Goal: Find specific page/section: Find specific page/section

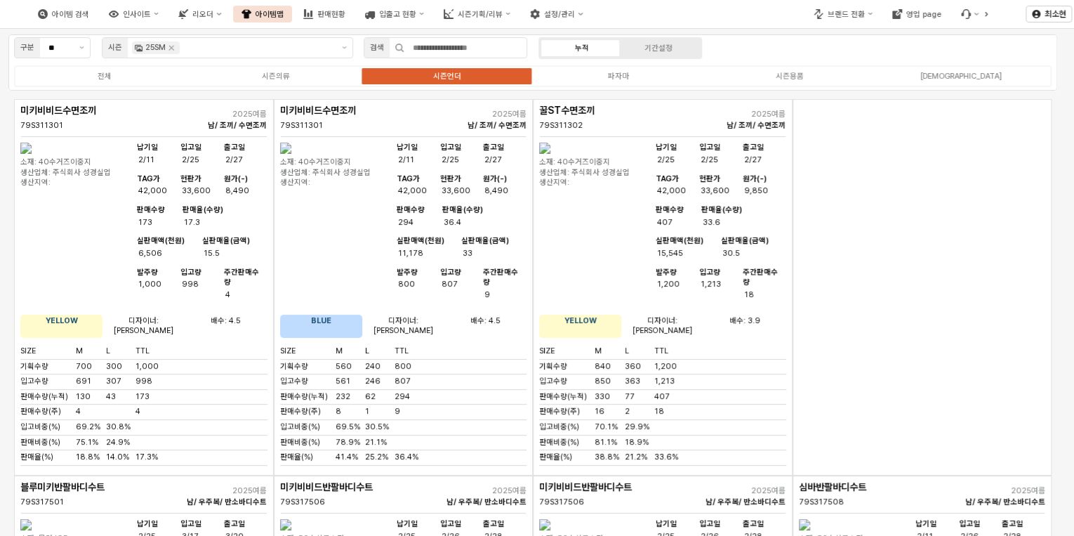
scroll to position [3505, 0]
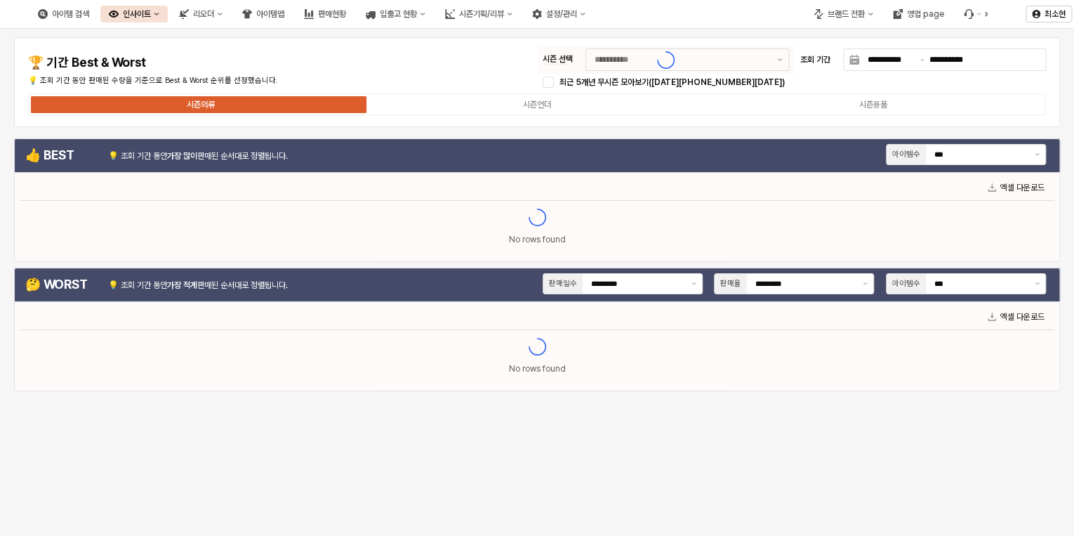
click at [284, 15] on div "아이템맵" at bounding box center [270, 14] width 28 height 10
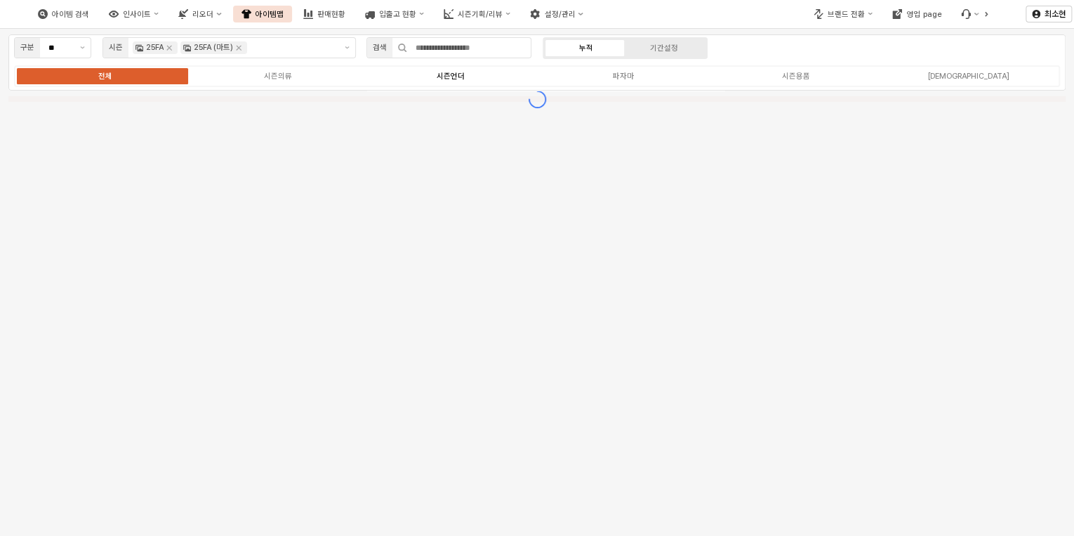
click at [451, 79] on div "시즌언더" at bounding box center [451, 76] width 28 height 9
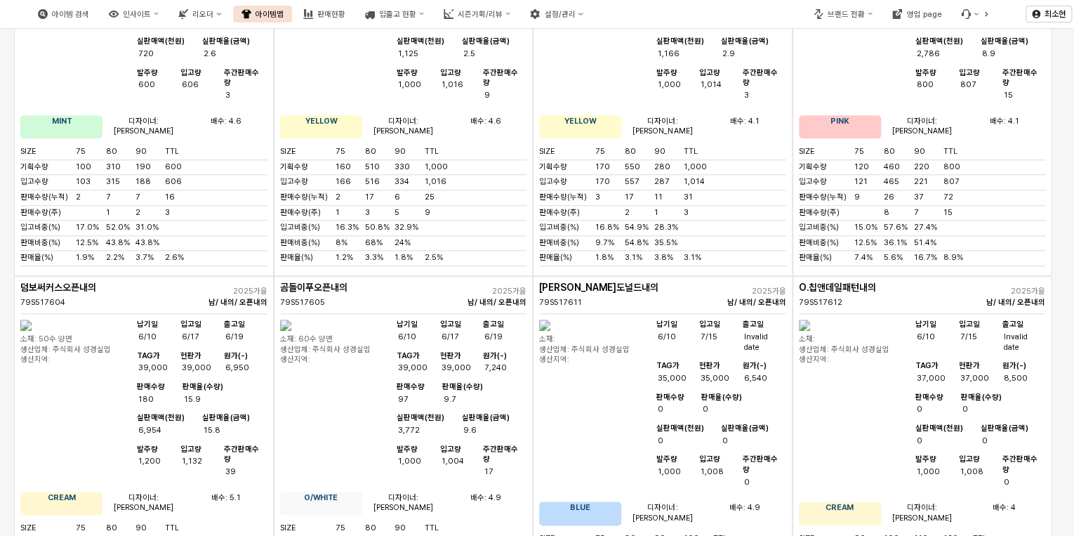
scroll to position [3260, 0]
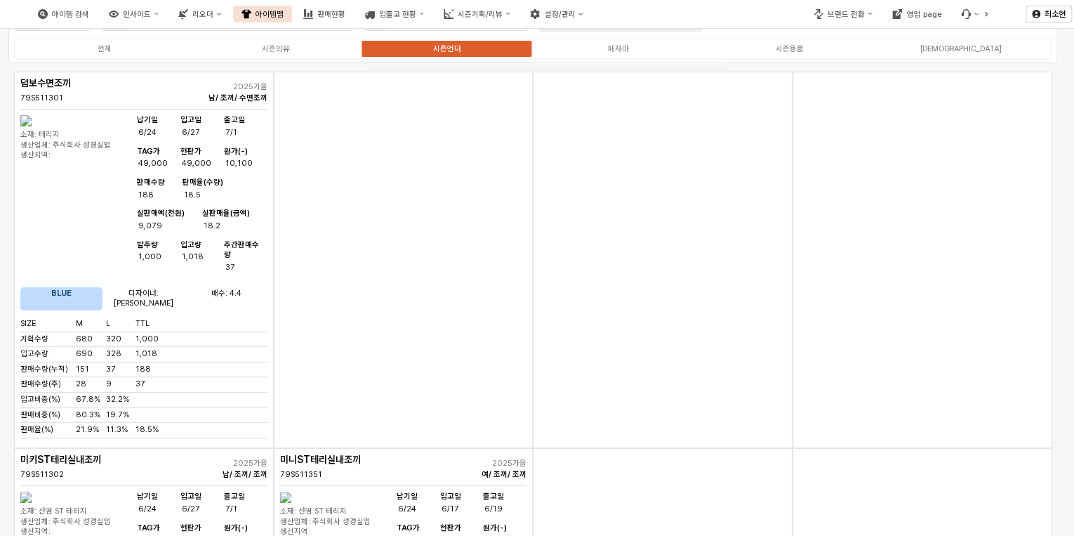
scroll to position [0, 0]
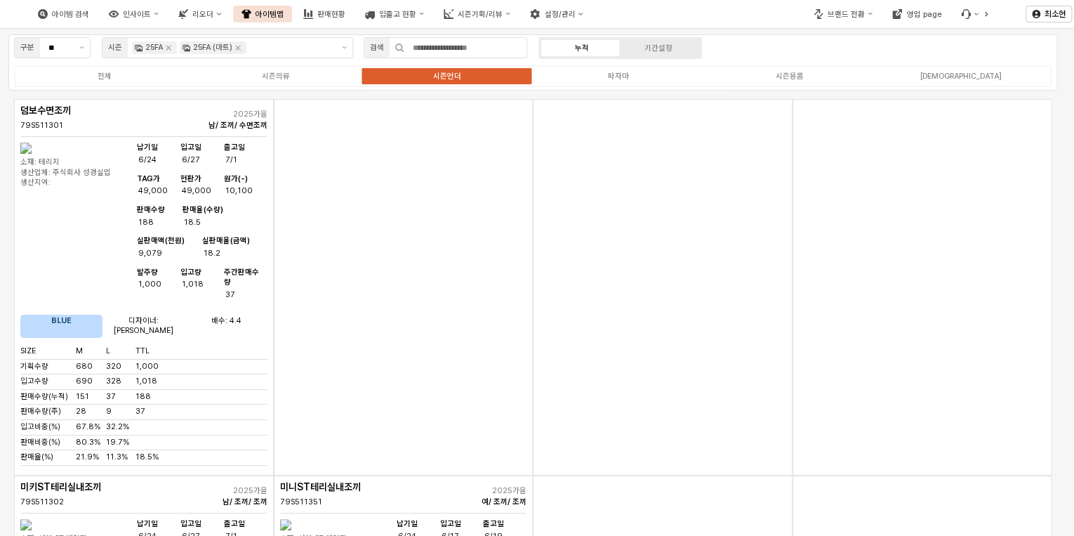
click at [267, 77] on div "시즌의류" at bounding box center [276, 76] width 28 height 9
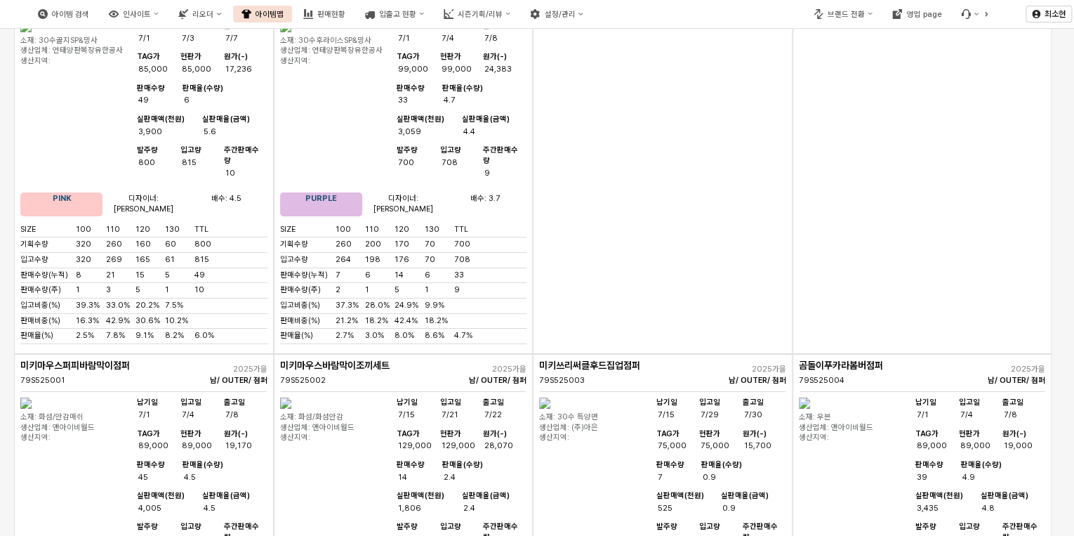
scroll to position [7714, 0]
drag, startPoint x: 1040, startPoint y: 390, endPoint x: 1039, endPoint y: 399, distance: 8.5
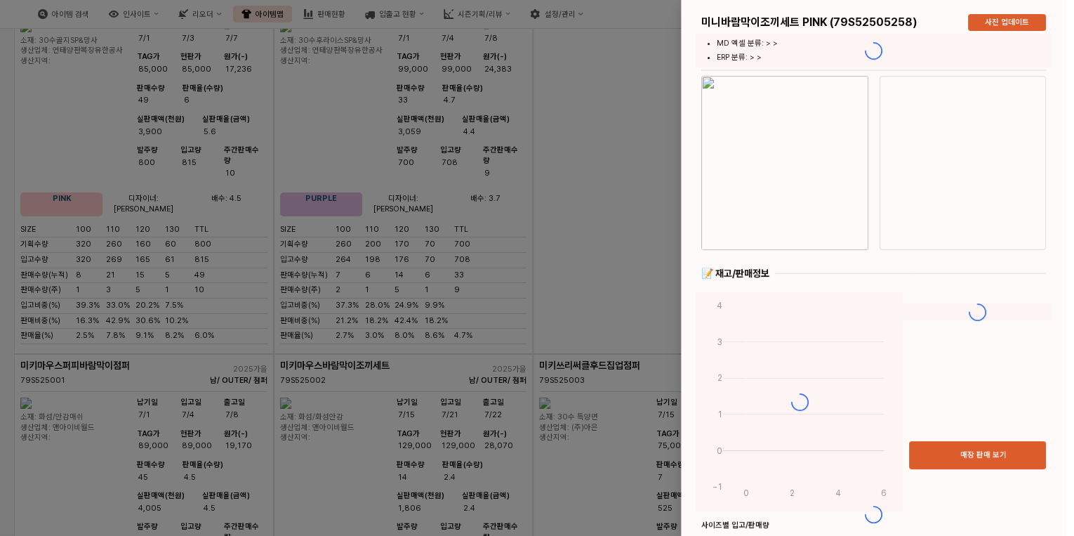
click at [531, 357] on div at bounding box center [537, 268] width 1074 height 536
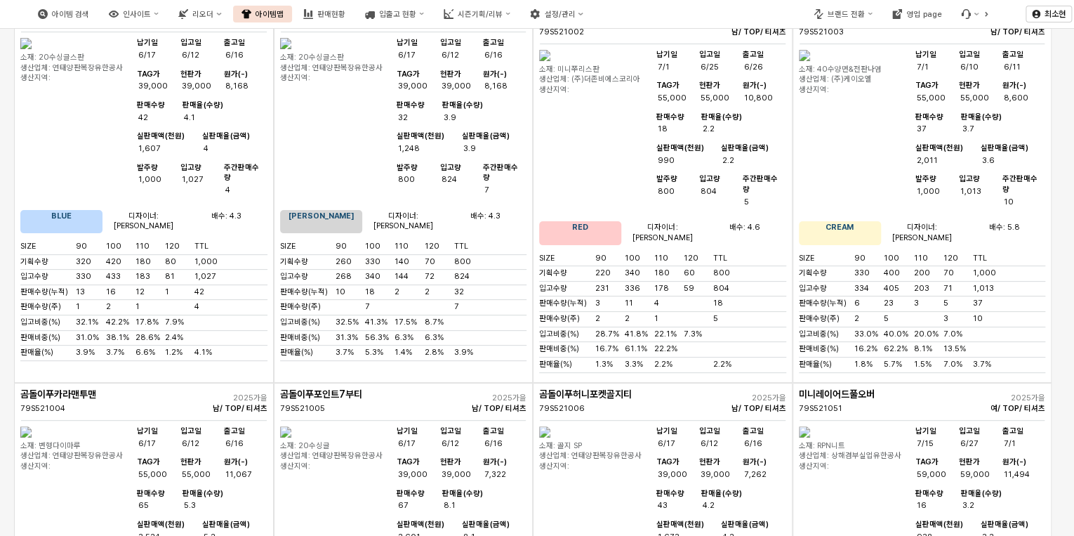
scroll to position [0, 0]
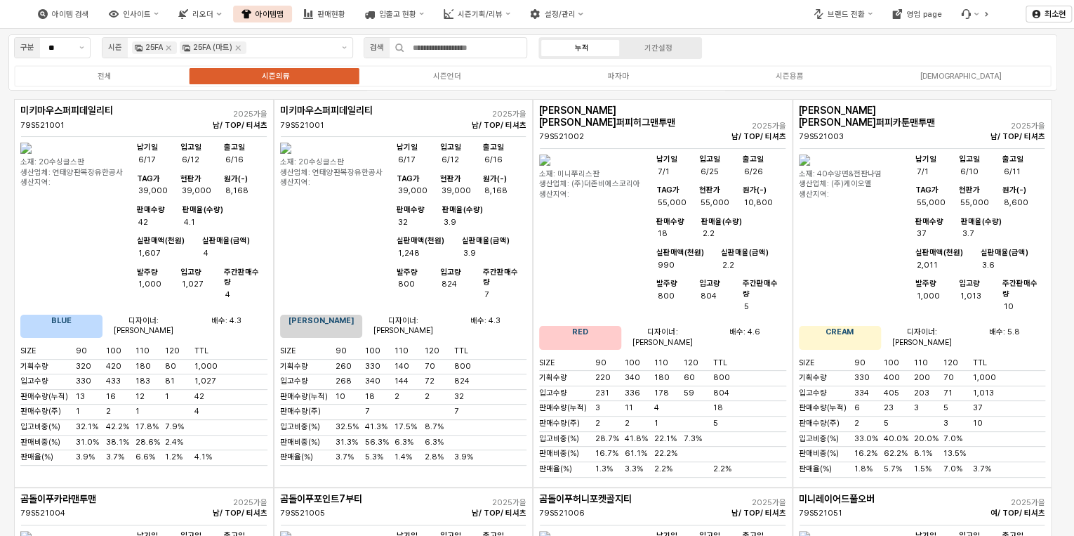
click at [871, 15] on button "브랜드 전환" at bounding box center [843, 14] width 76 height 17
click at [748, 23] on div "아이템 검색 인사이트 리오더 아이템맵 판매현황 입출고 현황 시즌기획/리뷰 설정/관리" at bounding box center [402, 13] width 805 height 29
click at [446, 74] on div "시즌언더" at bounding box center [447, 76] width 28 height 9
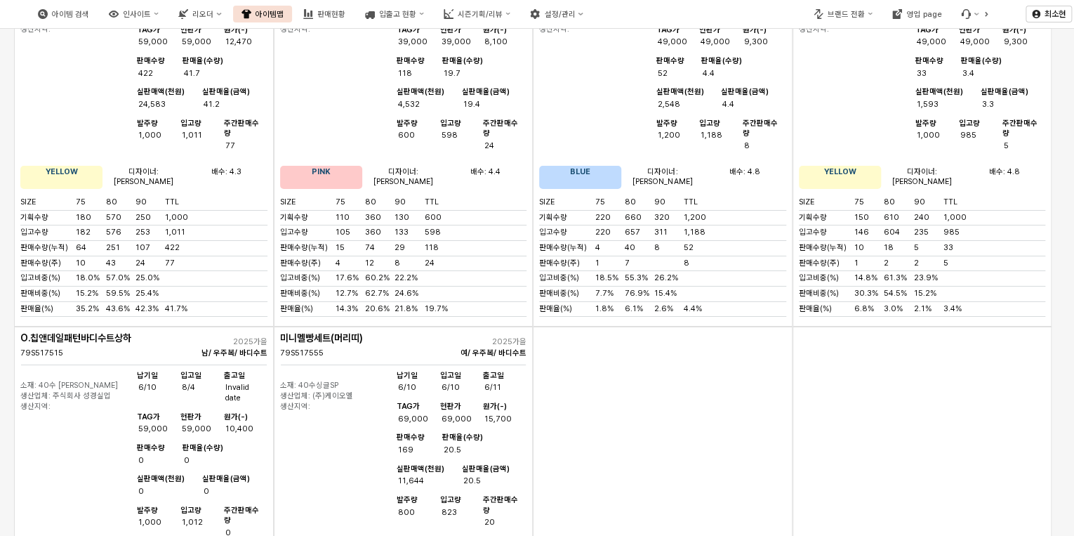
scroll to position [2472, 0]
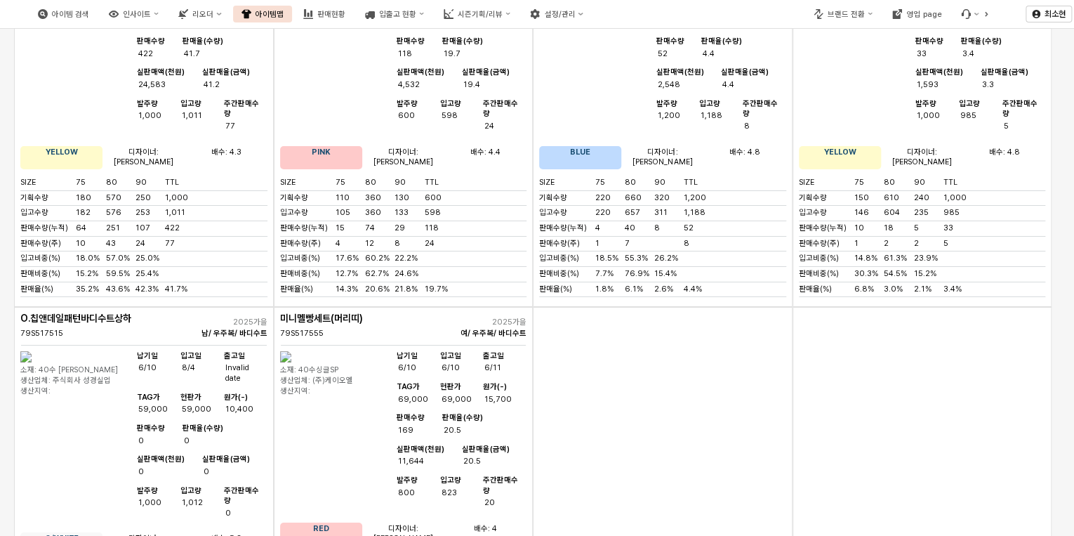
click at [724, 307] on div "App Frame" at bounding box center [663, 500] width 260 height 387
click at [677, 307] on div "App Frame" at bounding box center [663, 500] width 260 height 387
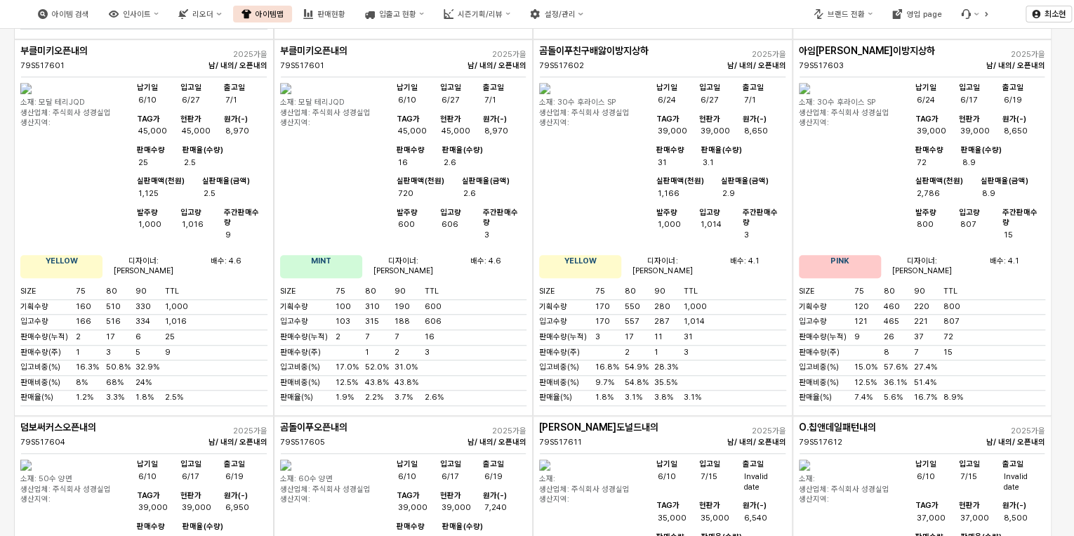
scroll to position [2865, 0]
